Goal: Information Seeking & Learning: Learn about a topic

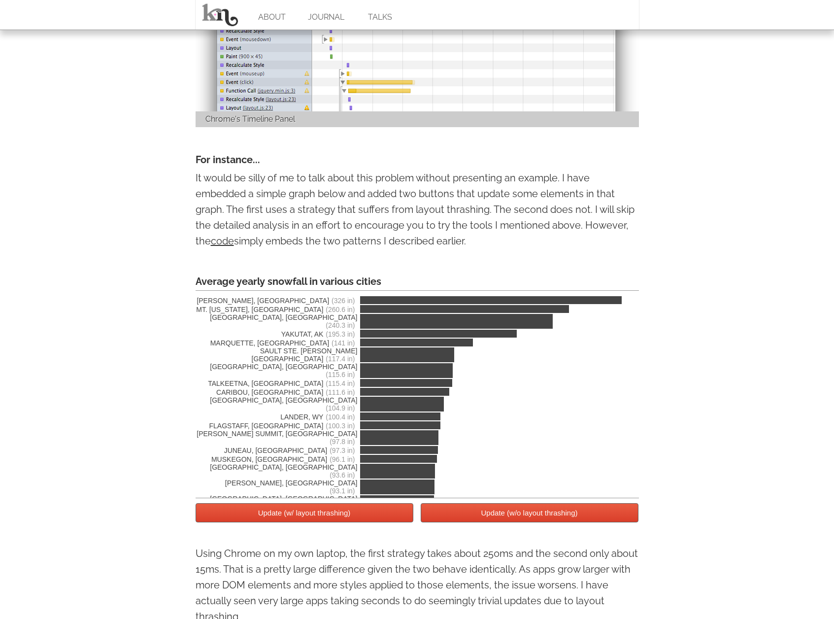
scroll to position [1614, 0]
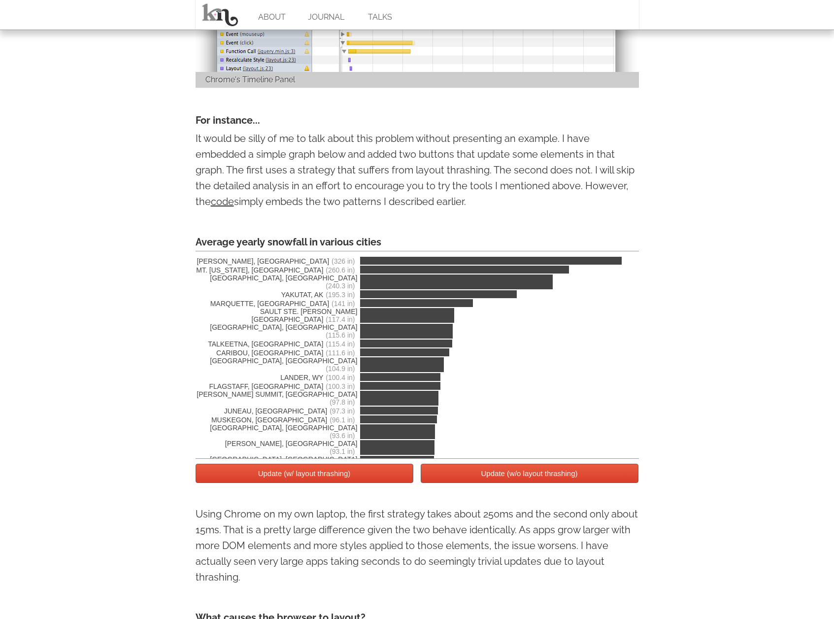
click at [286, 476] on button "Update (w/ layout thrashing)" at bounding box center [305, 473] width 218 height 19
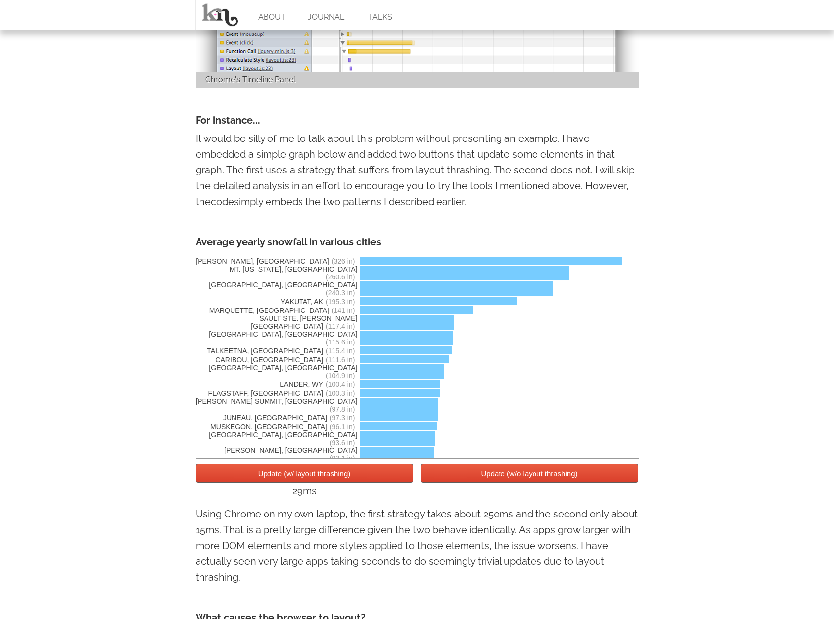
click at [286, 476] on button "Update (w/ layout thrashing)" at bounding box center [305, 473] width 218 height 19
click at [285, 481] on button "Update (w/ layout thrashing)" at bounding box center [305, 473] width 218 height 19
click at [284, 478] on button "Update (w/ layout thrashing)" at bounding box center [305, 473] width 218 height 19
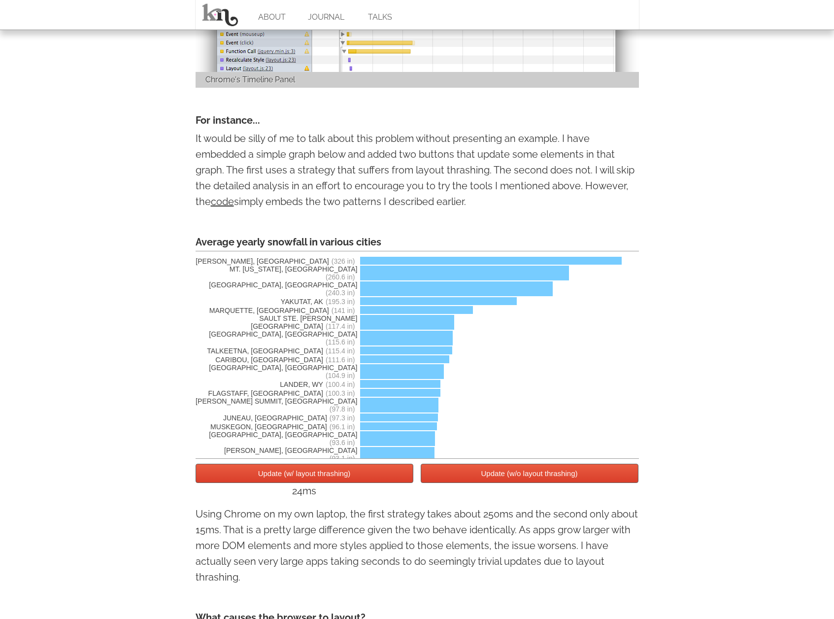
click at [284, 478] on button "Update (w/ layout thrashing)" at bounding box center [305, 473] width 218 height 19
click at [551, 480] on button "Update (w/o layout thrashing)" at bounding box center [530, 473] width 218 height 19
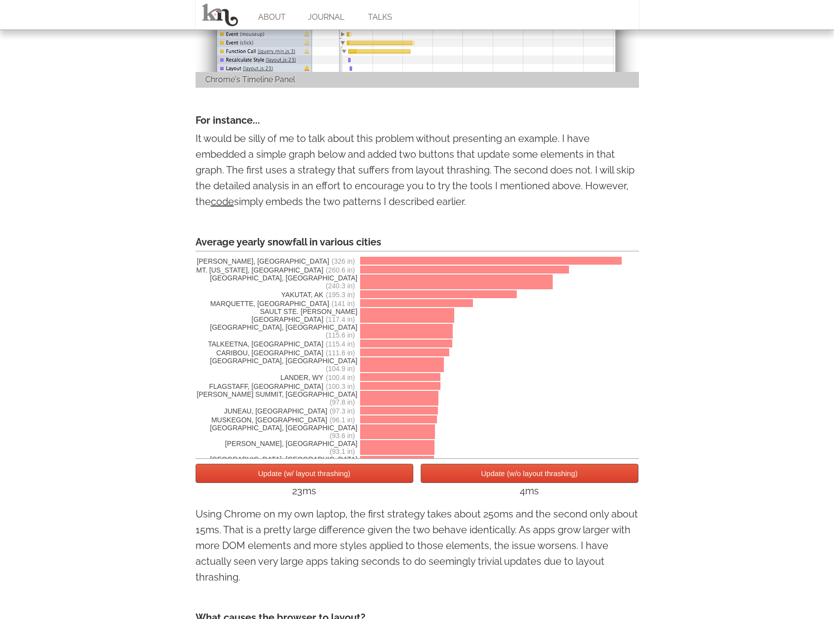
click at [337, 476] on button "Update (w/ layout thrashing)" at bounding box center [305, 473] width 218 height 19
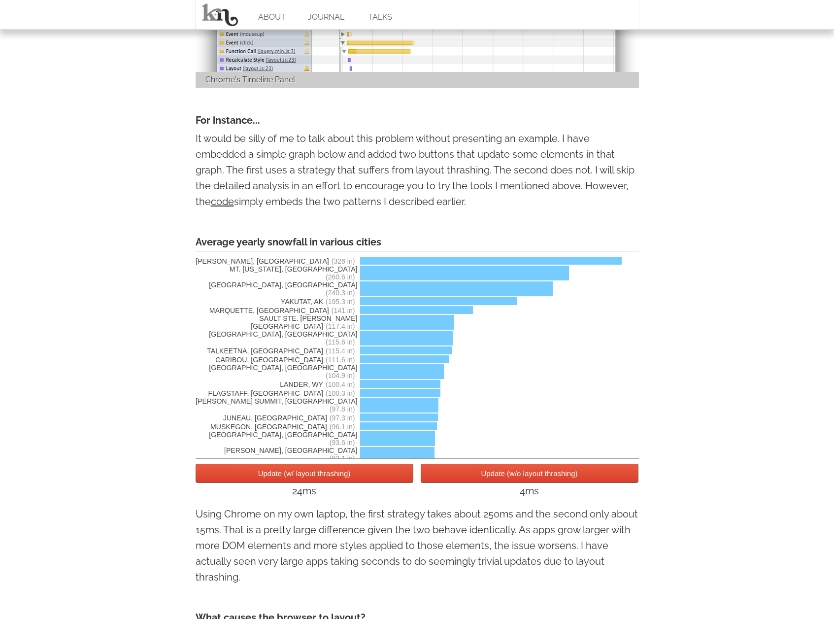
click at [485, 483] on button "Update (w/o layout thrashing)" at bounding box center [530, 473] width 218 height 19
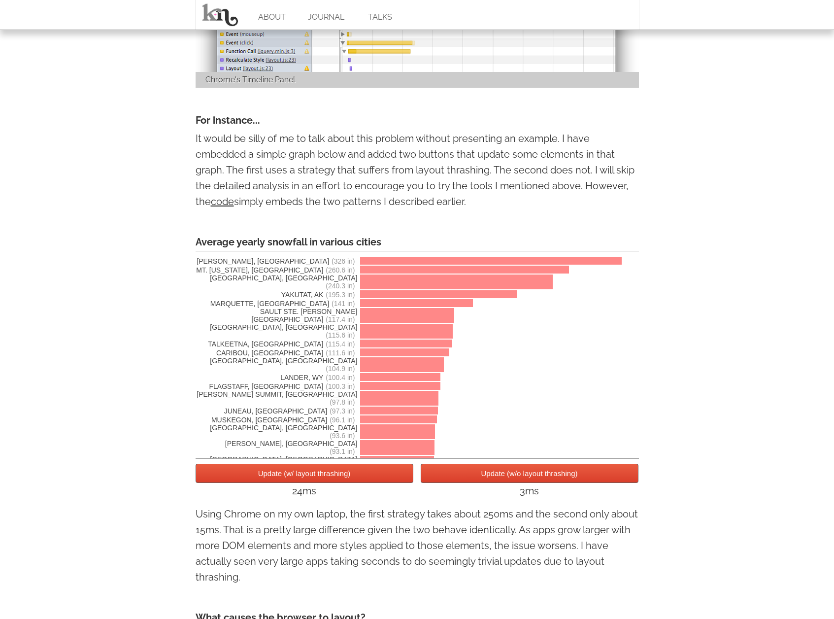
click at [384, 478] on button "Update (w/ layout thrashing)" at bounding box center [305, 473] width 218 height 19
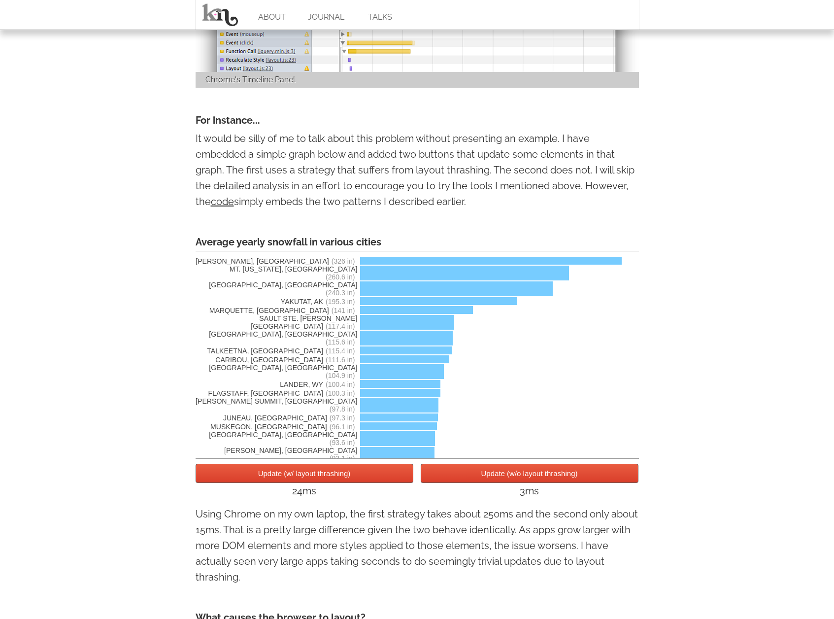
click at [461, 483] on button "Update (w/o layout thrashing)" at bounding box center [530, 473] width 218 height 19
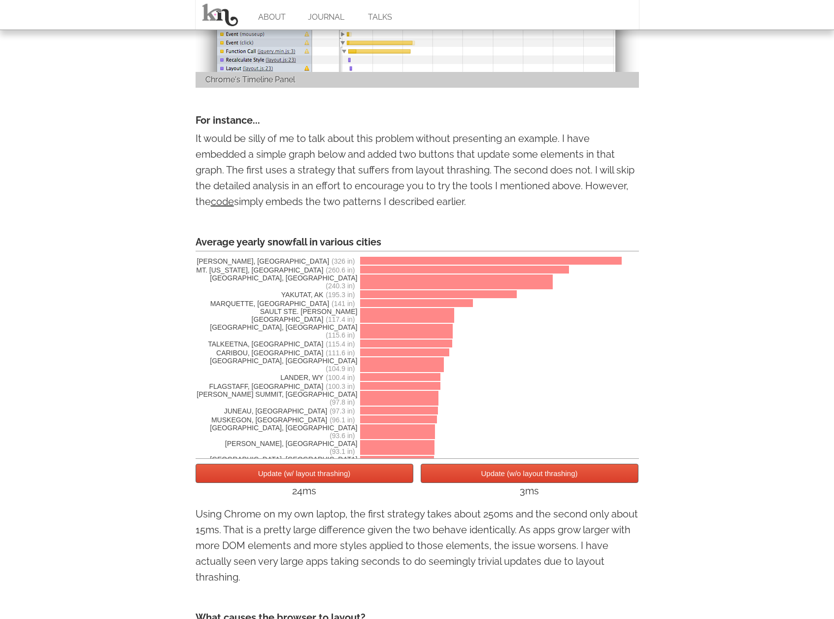
click at [388, 479] on button "Update (w/ layout thrashing)" at bounding box center [305, 473] width 218 height 19
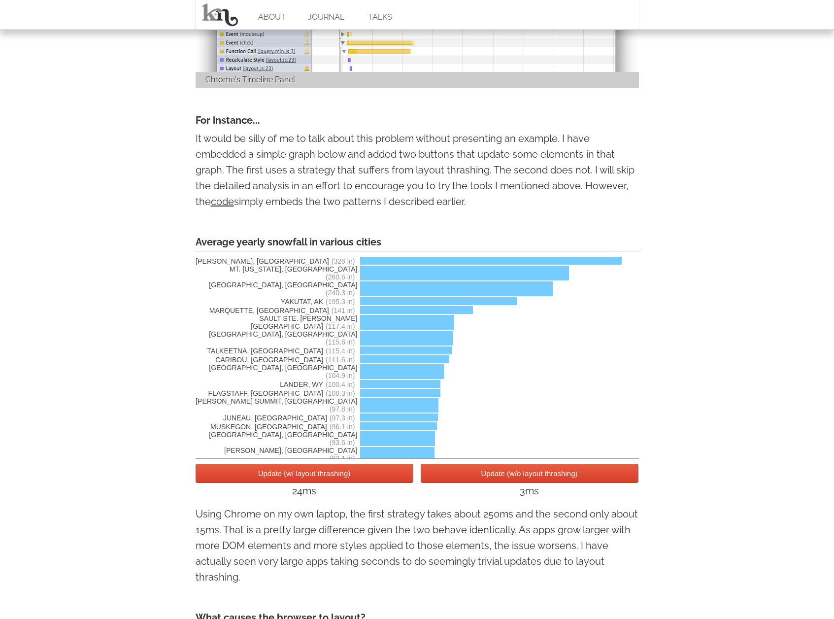
click at [494, 490] on div "3ms" at bounding box center [530, 491] width 218 height 16
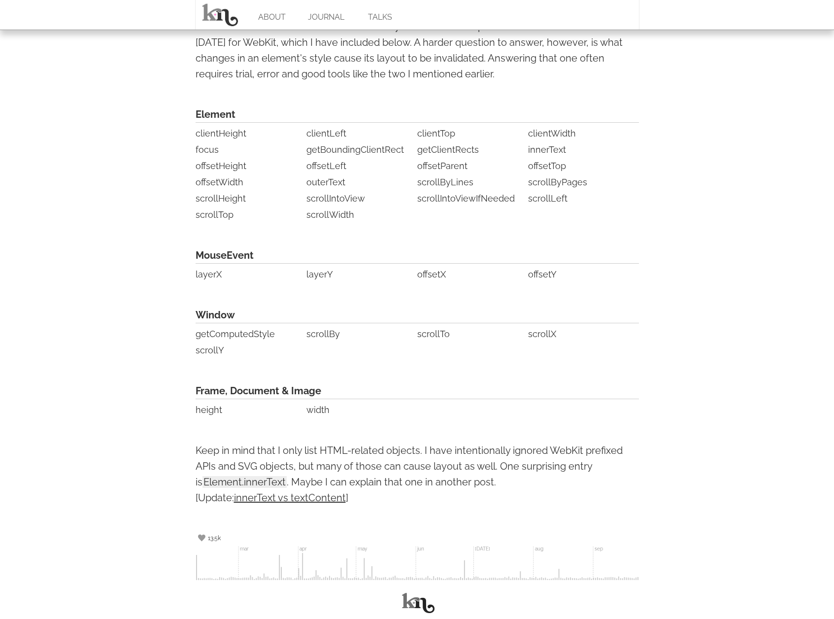
scroll to position [2244, 0]
